Goal: Transaction & Acquisition: Book appointment/travel/reservation

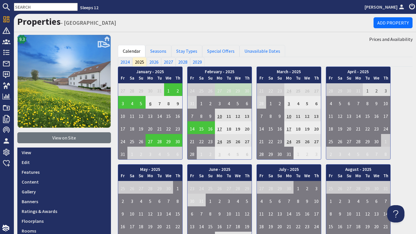
click at [49, 9] on input "text" at bounding box center [46, 7] width 64 height 8
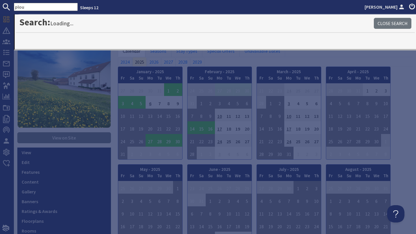
type input "plou"
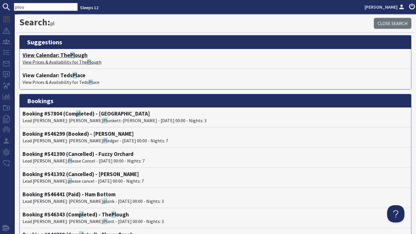
click at [62, 58] on h4 "View Calendar: The Pl ough" at bounding box center [215, 55] width 385 height 7
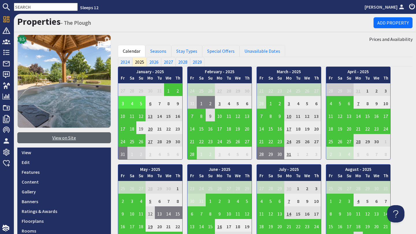
click at [83, 136] on link "View on Site" at bounding box center [64, 137] width 94 height 11
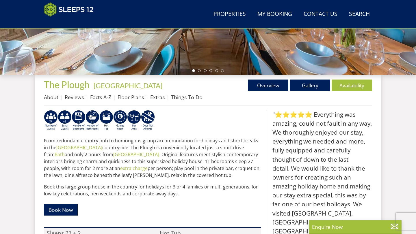
scroll to position [177, 0]
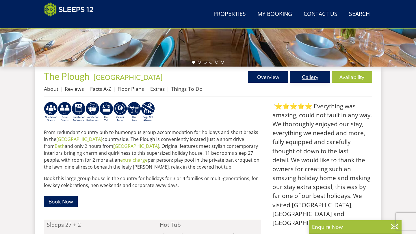
click at [302, 77] on link "Gallery" at bounding box center [310, 77] width 40 height 12
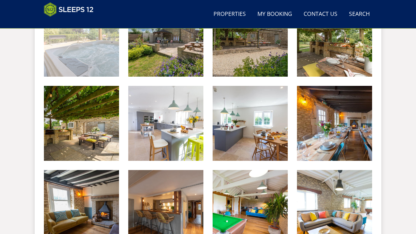
scroll to position [280, 0]
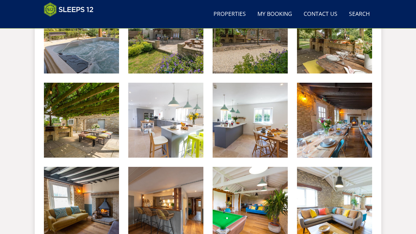
click at [91, 59] on img at bounding box center [81, 36] width 75 height 75
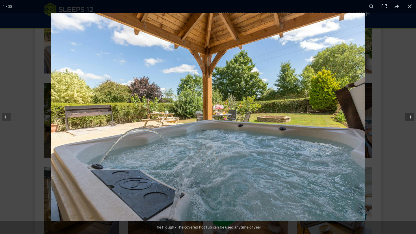
click at [406, 115] on button at bounding box center [405, 117] width 20 height 29
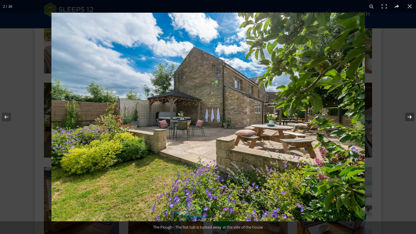
click at [409, 115] on button at bounding box center [405, 117] width 20 height 29
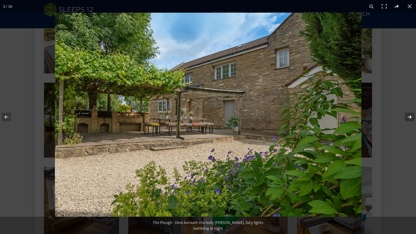
click at [409, 115] on button at bounding box center [405, 117] width 20 height 29
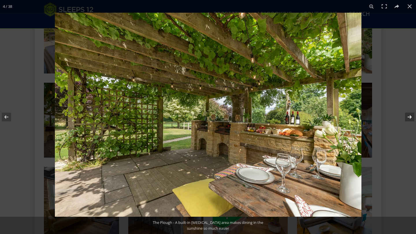
click at [409, 115] on button at bounding box center [405, 117] width 20 height 29
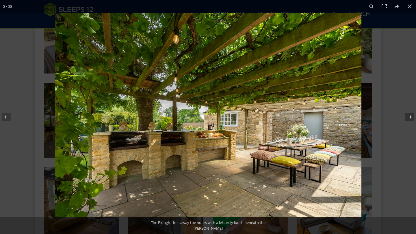
click at [409, 115] on button at bounding box center [405, 117] width 20 height 29
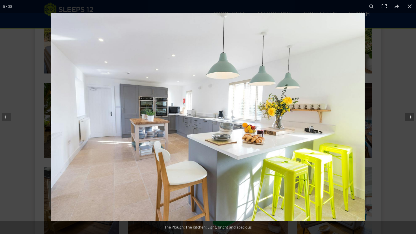
click at [409, 115] on button at bounding box center [405, 117] width 20 height 29
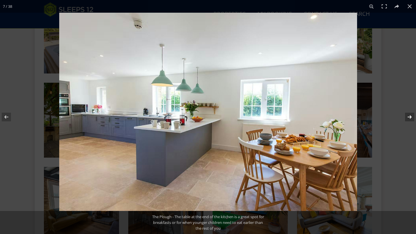
click at [409, 115] on button at bounding box center [405, 117] width 20 height 29
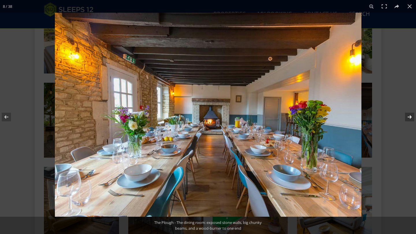
click at [409, 115] on button at bounding box center [405, 117] width 20 height 29
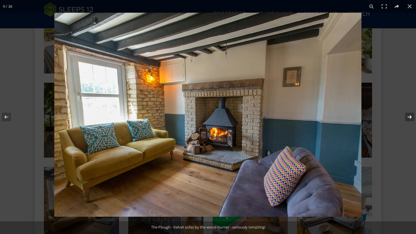
click at [409, 115] on button at bounding box center [405, 117] width 20 height 29
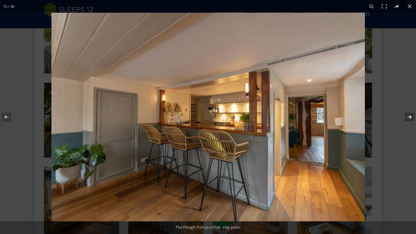
click at [409, 115] on button at bounding box center [405, 117] width 20 height 29
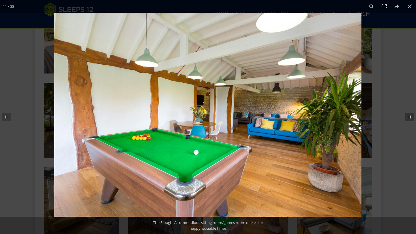
click at [409, 115] on button at bounding box center [405, 117] width 20 height 29
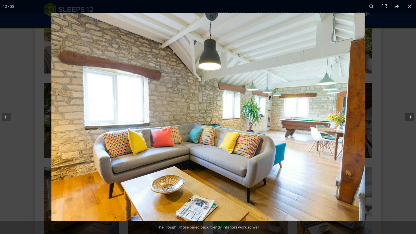
click at [409, 115] on button at bounding box center [405, 117] width 20 height 29
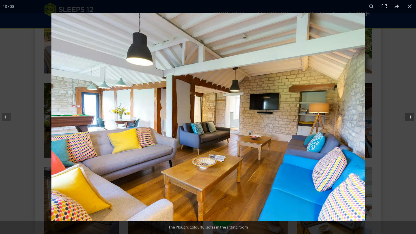
click at [409, 115] on button at bounding box center [405, 117] width 20 height 29
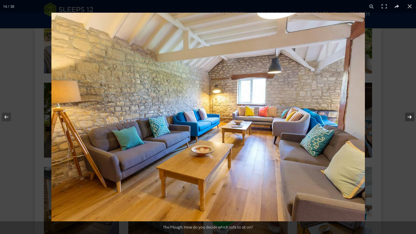
click at [409, 115] on button at bounding box center [405, 117] width 20 height 29
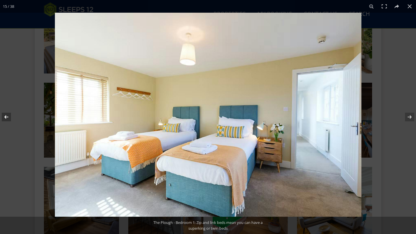
click at [11, 120] on button at bounding box center [10, 117] width 20 height 29
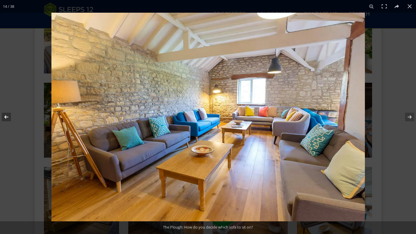
click at [11, 121] on button at bounding box center [10, 117] width 20 height 29
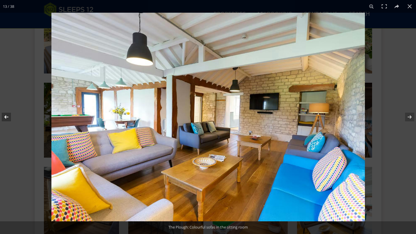
click at [11, 121] on button at bounding box center [10, 117] width 20 height 29
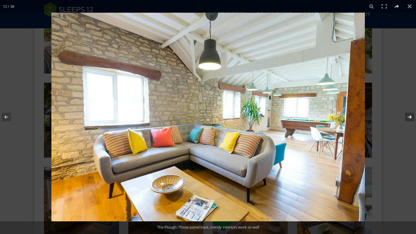
click at [411, 122] on button at bounding box center [405, 117] width 20 height 29
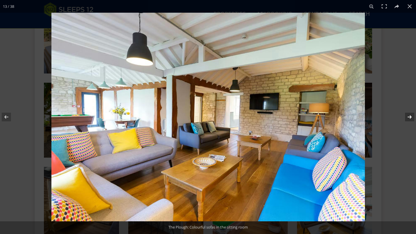
click at [410, 122] on button at bounding box center [405, 117] width 20 height 29
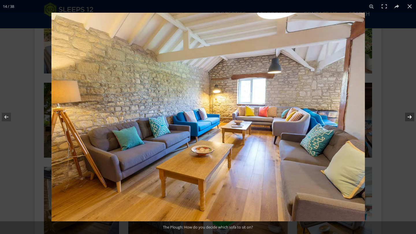
click at [409, 117] on button at bounding box center [405, 117] width 20 height 29
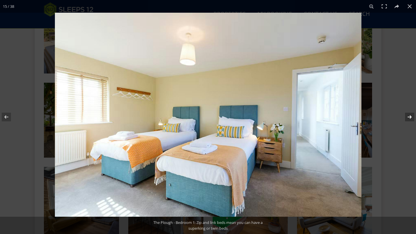
click at [408, 117] on button at bounding box center [405, 117] width 20 height 29
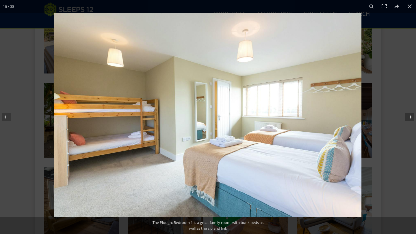
click at [408, 117] on button at bounding box center [405, 117] width 20 height 29
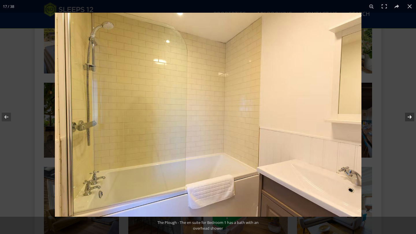
click at [408, 117] on button at bounding box center [405, 117] width 20 height 29
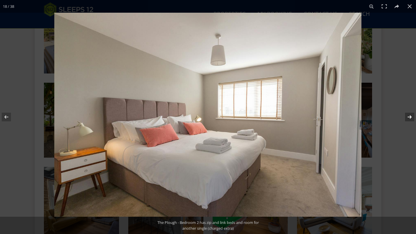
click at [408, 117] on button at bounding box center [405, 117] width 20 height 29
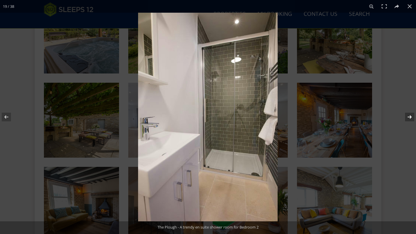
click at [408, 117] on button at bounding box center [405, 117] width 20 height 29
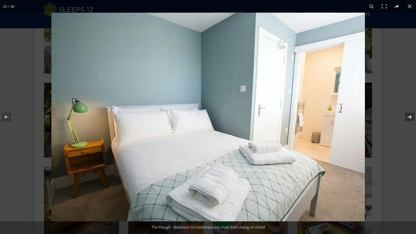
click at [408, 117] on button at bounding box center [405, 117] width 20 height 29
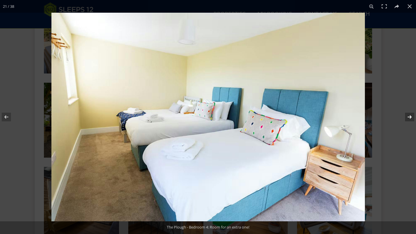
click at [408, 117] on button at bounding box center [405, 117] width 20 height 29
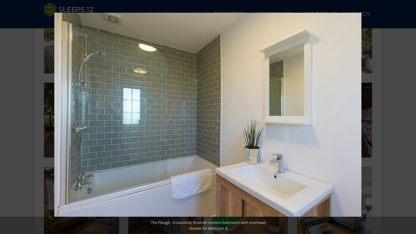
click at [408, 117] on button at bounding box center [405, 117] width 20 height 29
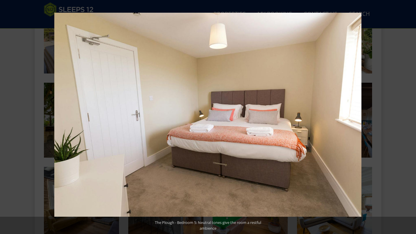
click at [408, 117] on button at bounding box center [405, 117] width 20 height 29
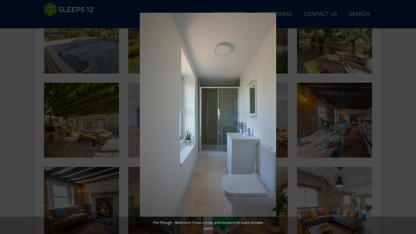
click at [408, 117] on button at bounding box center [405, 117] width 20 height 29
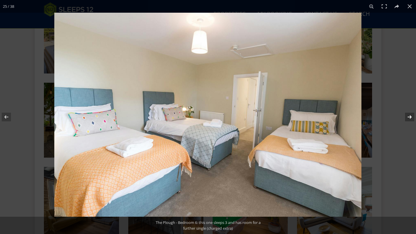
click at [409, 113] on button at bounding box center [405, 117] width 20 height 29
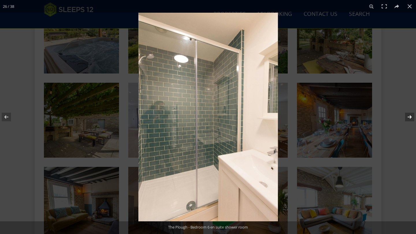
click at [409, 113] on button at bounding box center [405, 117] width 20 height 29
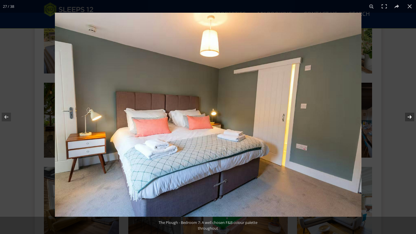
click at [409, 113] on button at bounding box center [405, 117] width 20 height 29
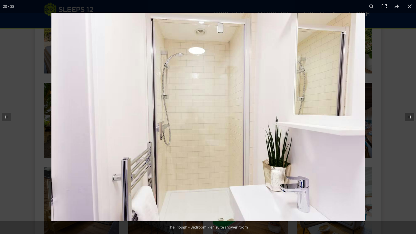
click at [409, 113] on button at bounding box center [405, 117] width 20 height 29
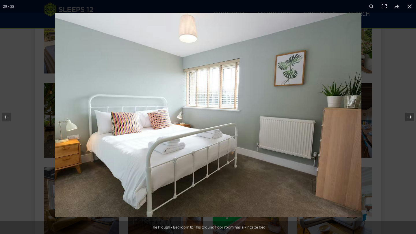
click at [409, 113] on button at bounding box center [405, 117] width 20 height 29
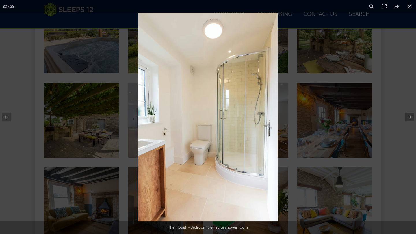
click at [406, 120] on button at bounding box center [405, 117] width 20 height 29
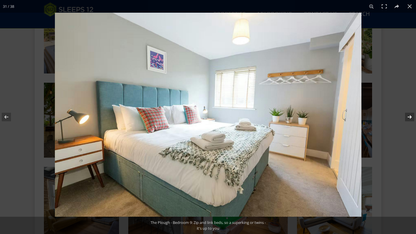
click at [406, 120] on button at bounding box center [405, 117] width 20 height 29
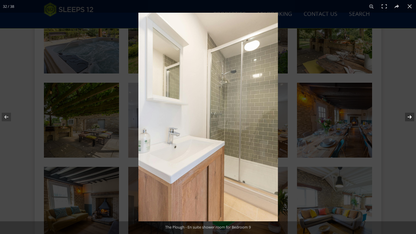
click at [406, 120] on button at bounding box center [405, 117] width 20 height 29
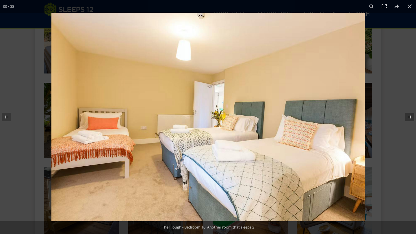
click at [406, 120] on button at bounding box center [405, 117] width 20 height 29
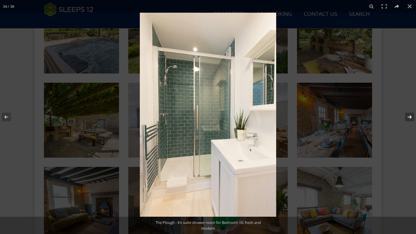
click at [406, 120] on button at bounding box center [405, 117] width 20 height 29
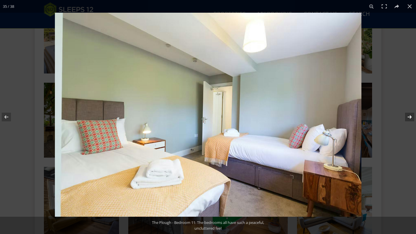
click at [406, 120] on button at bounding box center [405, 117] width 20 height 29
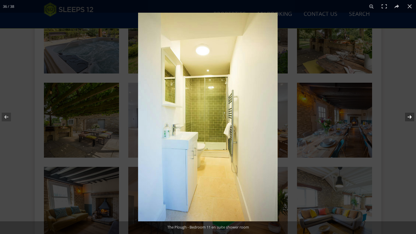
click at [408, 116] on button at bounding box center [405, 117] width 20 height 29
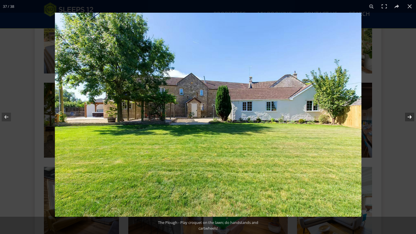
click at [408, 116] on button at bounding box center [405, 117] width 20 height 29
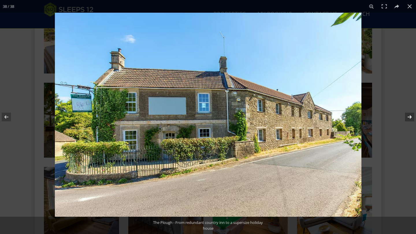
click at [408, 116] on button at bounding box center [405, 117] width 20 height 29
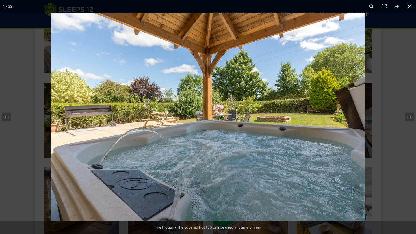
click at [410, 9] on button at bounding box center [409, 6] width 13 height 13
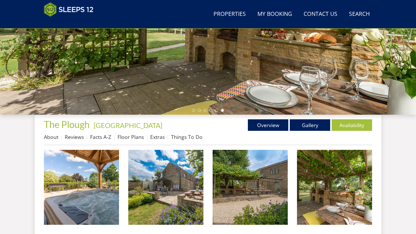
scroll to position [133, 0]
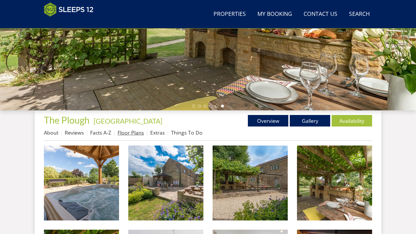
click at [134, 133] on link "Floor Plans" at bounding box center [130, 132] width 26 height 7
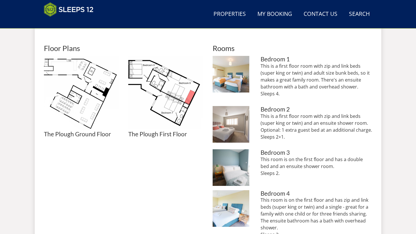
scroll to position [246, 0]
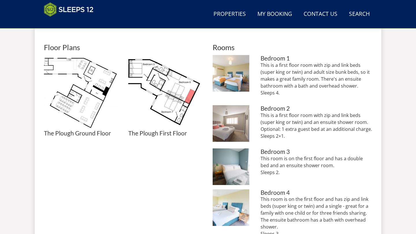
click at [277, 92] on p "This is a first floor room with zip and link beds (super king or twin) and adul…" at bounding box center [315, 79] width 111 height 35
drag, startPoint x: 260, startPoint y: 85, endPoint x: 259, endPoint y: 67, distance: 17.3
click at [259, 67] on li "The Plough - Bedroom 1: Zip and link beds mean you can have a superking or twin…" at bounding box center [291, 78] width 159 height 46
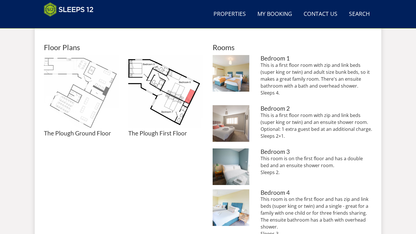
copy p "This is a first floor room with zip and link beds (super king or twin) and adul…"
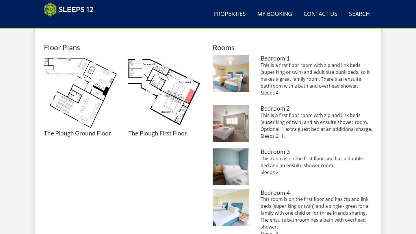
drag, startPoint x: 302, startPoint y: 139, endPoint x: 257, endPoint y: 117, distance: 50.6
click at [257, 117] on li "The Plough - Bedroom 2 has zip and link beds and room for another single (charg…" at bounding box center [291, 124] width 159 height 39
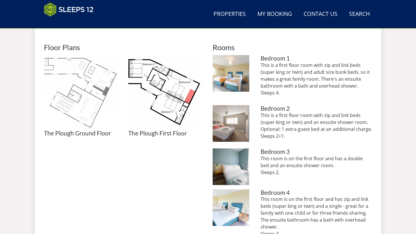
copy p "This is a first floor room with zip and link beds (super king or twin) and an e…"
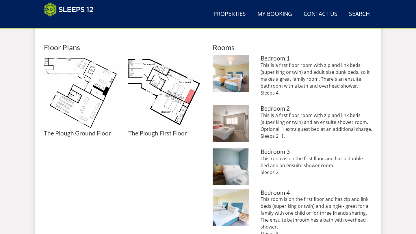
drag, startPoint x: 279, startPoint y: 173, endPoint x: 254, endPoint y: 160, distance: 28.0
click at [254, 160] on li "The Plough - Bedroom 3: Contemporary style that's bang on trend Bedroom 3 This …" at bounding box center [291, 167] width 159 height 37
copy li "The Plough - Bedroom 3: Contemporary style that's bang on trend Bedroom 3 This …"
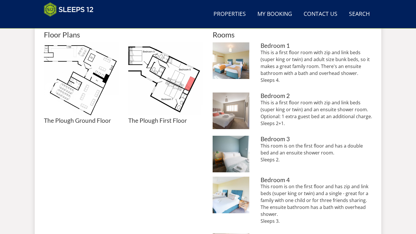
scroll to position [269, 0]
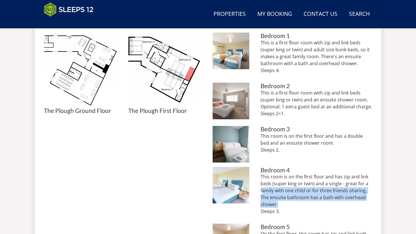
drag, startPoint x: 281, startPoint y: 208, endPoint x: 290, endPoint y: 191, distance: 19.4
click at [263, 188] on p "This room is on the first floor and has zip and link beds (super king or twin) …" at bounding box center [315, 194] width 111 height 42
click at [292, 190] on p "This room is on the first floor and has zip and link beds (super king or twin) …" at bounding box center [315, 194] width 111 height 42
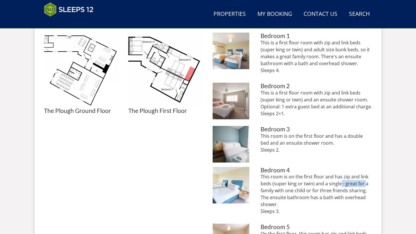
drag, startPoint x: 359, startPoint y: 184, endPoint x: 339, endPoint y: 186, distance: 20.9
click at [341, 186] on p "This room is on the first floor and has zip and link beds (super king or twin) …" at bounding box center [315, 194] width 111 height 42
drag, startPoint x: 287, startPoint y: 196, endPoint x: 277, endPoint y: 195, distance: 10.8
click at [287, 196] on p "This room is on the first floor and has zip and link beds (super king or twin) …" at bounding box center [315, 194] width 111 height 42
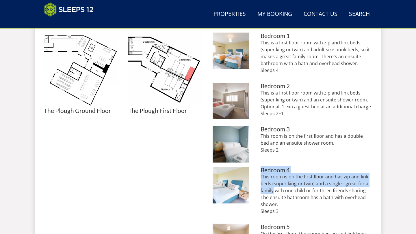
drag, startPoint x: 272, startPoint y: 192, endPoint x: 249, endPoint y: 175, distance: 28.3
click at [249, 175] on li "The Plough - Bedroom 4: Room for an extra one! Bedroom 4 This room is on the fi…" at bounding box center [291, 193] width 159 height 53
copy li "The Plough - Bedroom 4: Room for an extra one! Bedroom 4 This room is on the fi…"
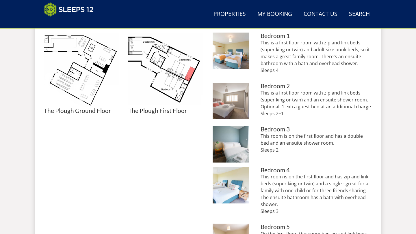
click at [272, 193] on p "This room is on the first floor and has zip and link beds (super king or twin) …" at bounding box center [315, 194] width 111 height 42
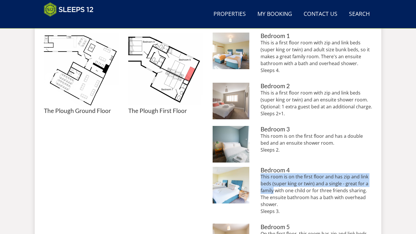
drag, startPoint x: 273, startPoint y: 193, endPoint x: 259, endPoint y: 178, distance: 20.4
click at [259, 178] on li "The Plough - Bedroom 4: Room for an extra one! Bedroom 4 This room is on the fi…" at bounding box center [291, 193] width 159 height 53
copy p "This room is on the first floor and has zip and link beds (super king or twin) …"
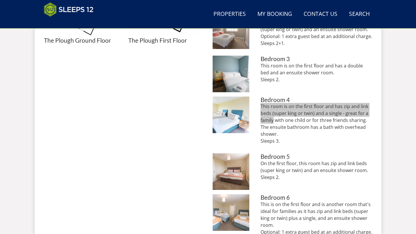
scroll to position [339, 0]
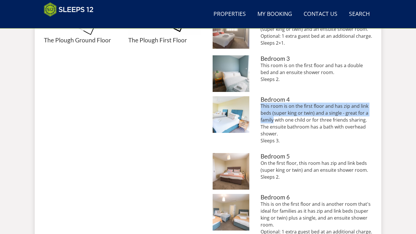
drag, startPoint x: 294, startPoint y: 178, endPoint x: 256, endPoint y: 165, distance: 39.7
click at [256, 165] on li "The Plough - Bedroom 5: Neutral tones give the room a restful ambience Bedroom …" at bounding box center [291, 171] width 159 height 37
copy p "On the first floor, this room has zip and link beds (super king or twin) and an…"
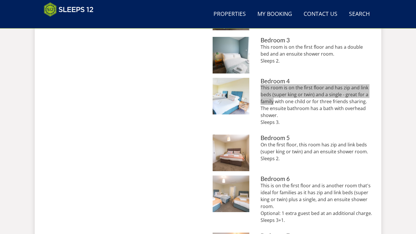
scroll to position [381, 0]
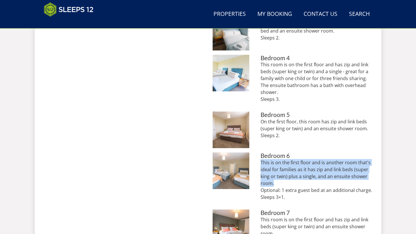
drag, startPoint x: 279, startPoint y: 185, endPoint x: 257, endPoint y: 165, distance: 29.7
click at [257, 165] on li "The Plough - Bedroom 6: this one sleeps 3 and has room for a further single (ch…" at bounding box center [291, 179] width 159 height 53
copy p "This is on the first floor and is another room that's ideal for families as it …"
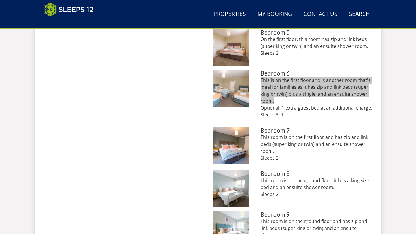
scroll to position [472, 0]
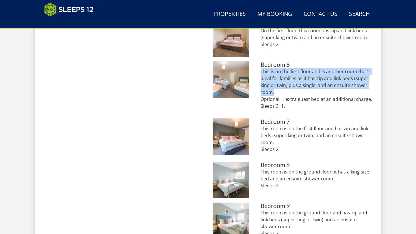
drag, startPoint x: 285, startPoint y: 156, endPoint x: 258, endPoint y: 126, distance: 39.6
click at [258, 126] on li "The Plough - Bedroom 7: A well chosen F&B colour palette throughout Bedroom 7 T…" at bounding box center [291, 138] width 159 height 39
copy p "This room is on the first floor and has zip and link beds (super king or twin) …"
drag, startPoint x: 296, startPoint y: 187, endPoint x: 253, endPoint y: 169, distance: 47.1
click at [255, 169] on li "The Plough - Bedroom 8: This ground floor room has a kingsize bed Bedroom 8 Thi…" at bounding box center [291, 180] width 159 height 37
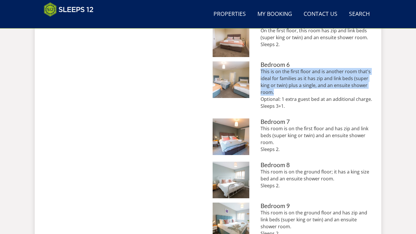
copy p "This room is on the ground floor; it has a king size bed and an ensuite shower …"
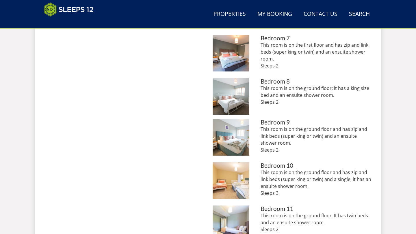
scroll to position [565, 0]
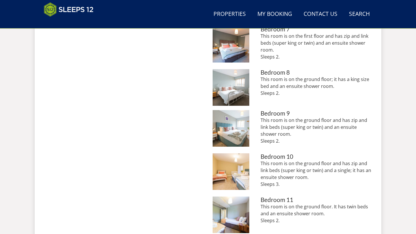
drag, startPoint x: 279, startPoint y: 142, endPoint x: 259, endPoint y: 122, distance: 28.6
click at [259, 122] on li "The Plough - Bedroom 9: Zip and link beds, so a superking or twins - it's up to…" at bounding box center [291, 129] width 159 height 39
copy p "This room is on the ground floor and has zip and link beds (super king or twin)…"
drag, startPoint x: 292, startPoint y: 183, endPoint x: 258, endPoint y: 166, distance: 38.3
click at [258, 166] on li "The Plough - Bedroom 10: Another room that sleeps 3 Bedroom 10 This room is on …" at bounding box center [291, 173] width 159 height 39
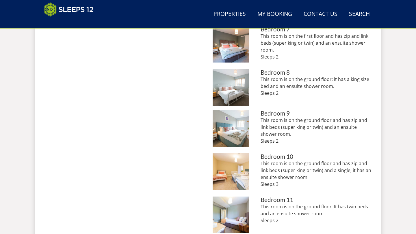
click at [345, 193] on ul "The Plough - Bedroom 1: Zip and link beds mean you can have a superking or twin…" at bounding box center [291, 36] width 159 height 600
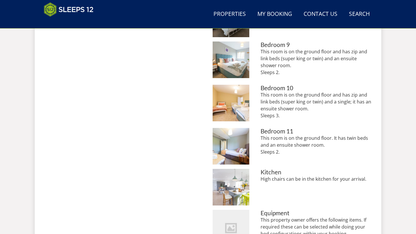
scroll to position [634, 0]
click at [290, 154] on p "This room is on the ground floor. It has twin beds and an ensuite shower room. …" at bounding box center [315, 144] width 111 height 21
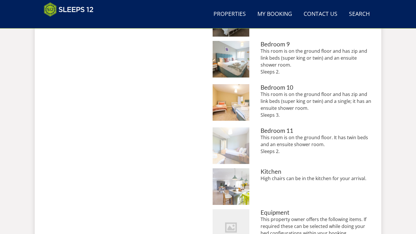
drag, startPoint x: 282, startPoint y: 154, endPoint x: 249, endPoint y: 139, distance: 36.8
click at [249, 139] on li "The Plough - Bedroom 11: The bedrooms all have such a peaceful, uncluttered fee…" at bounding box center [291, 146] width 159 height 37
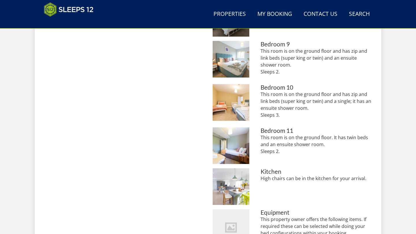
click at [273, 145] on p "This room is on the ground floor. It has twin beds and an ensuite shower room. …" at bounding box center [315, 144] width 111 height 21
drag, startPoint x: 280, startPoint y: 152, endPoint x: 257, endPoint y: 137, distance: 27.1
click at [257, 137] on li "The Plough - Bedroom 11: The bedrooms all have such a peaceful, uncluttered fee…" at bounding box center [291, 146] width 159 height 37
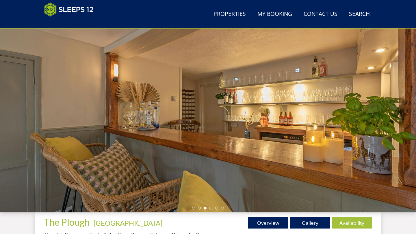
scroll to position [125, 0]
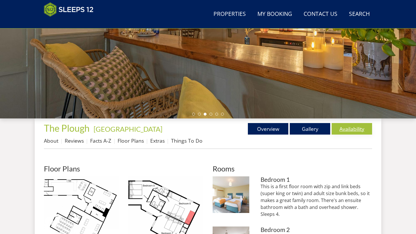
click at [346, 128] on link "Availability" at bounding box center [351, 129] width 40 height 12
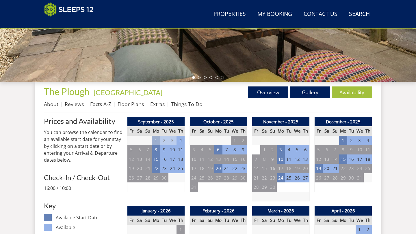
scroll to position [250, 0]
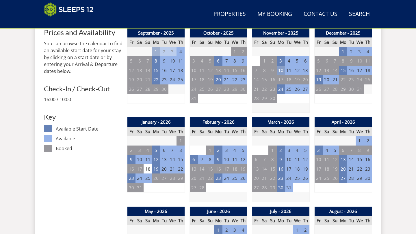
click at [281, 71] on td "10" at bounding box center [281, 71] width 8 height 10
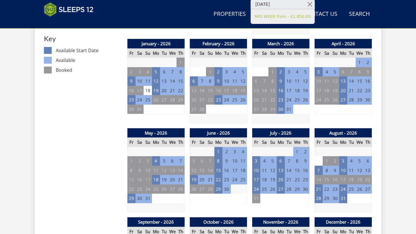
scroll to position [329, 0]
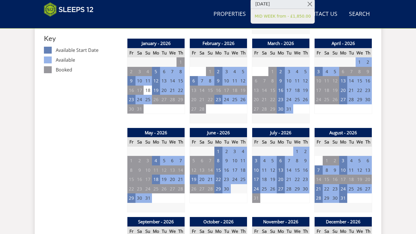
click at [274, 167] on td "12" at bounding box center [272, 171] width 8 height 10
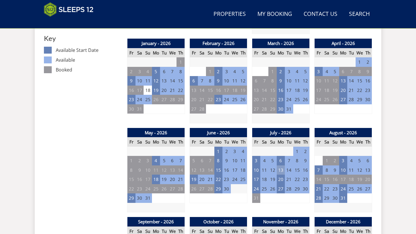
click at [279, 169] on td "13" at bounding box center [281, 171] width 8 height 10
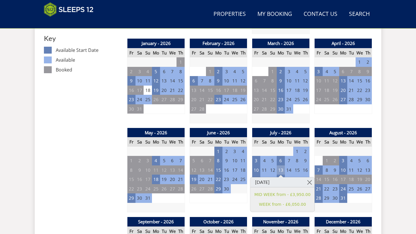
click at [279, 169] on td "13" at bounding box center [281, 171] width 8 height 10
